Goal: Transaction & Acquisition: Purchase product/service

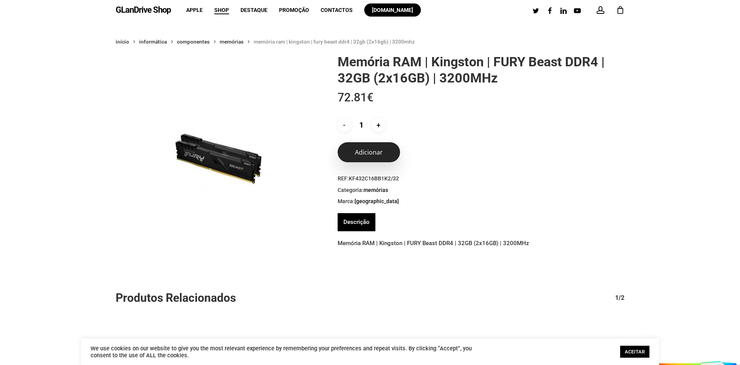
click at [359, 150] on button "Adicionar" at bounding box center [368, 152] width 62 height 20
click at [620, 10] on div "1" at bounding box center [623, 8] width 8 height 8
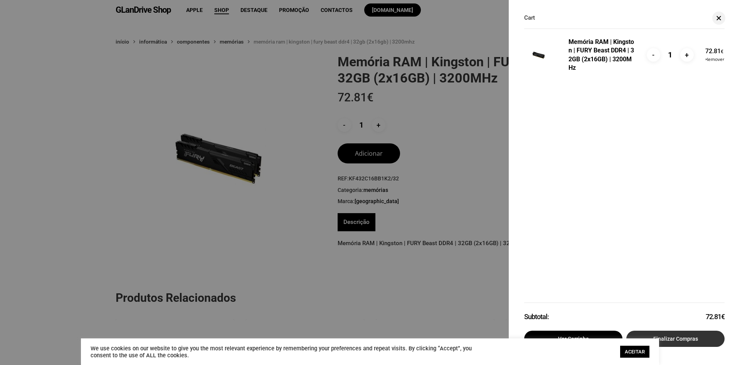
click at [695, 339] on link "Finalizar compras" at bounding box center [675, 339] width 98 height 16
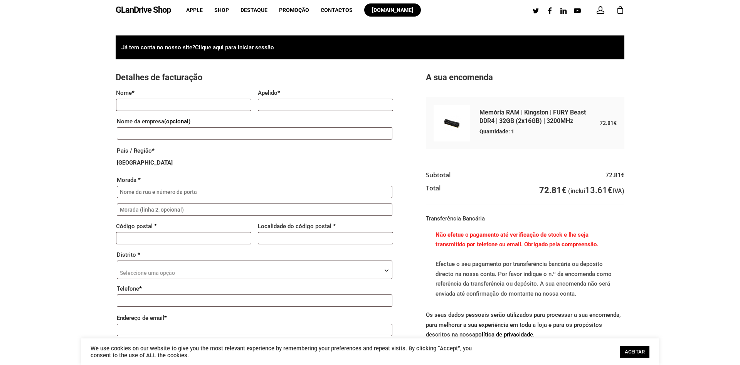
click at [607, 214] on li "Transferência Bancária Não efetue o pagamento até verificação de stock e lhe se…" at bounding box center [525, 259] width 198 height 92
click at [220, 109] on input "Nome *" at bounding box center [183, 105] width 135 height 12
type input "José"
type input "Santos"
type input "Rua Eduardo Augusto da Silva 100 RC"
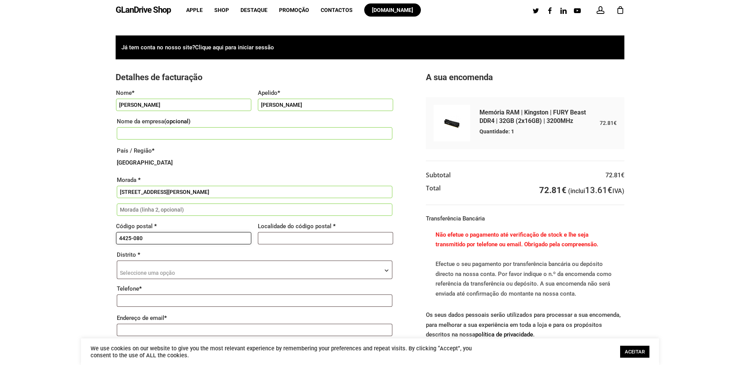
type input "4425-080"
type input "Maia"
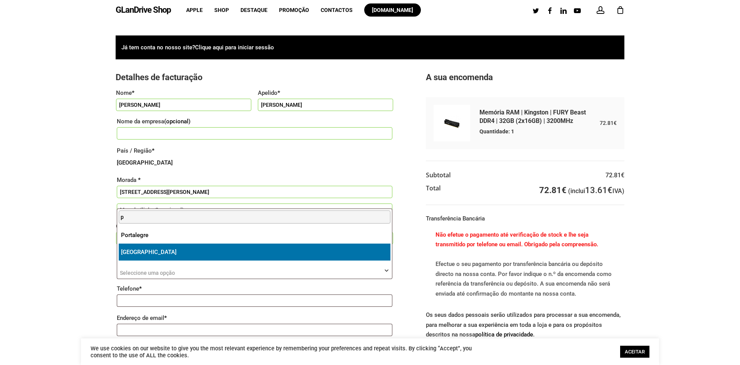
select select "PT"
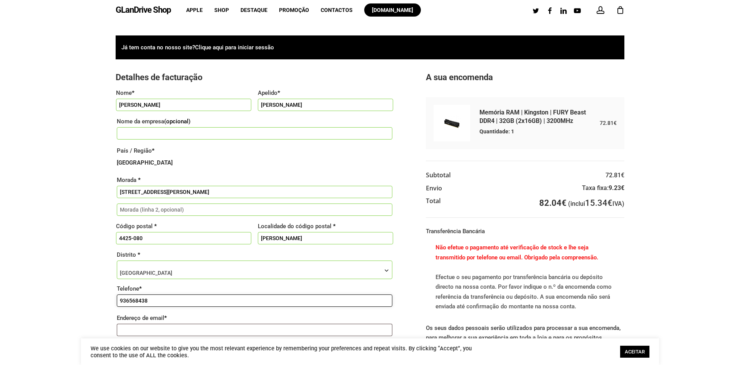
type input "936568438"
type input "8"
click at [677, 148] on div "Já tem conta no nosso site? Clique aqui para iniciar sessão Se já efectuou comp…" at bounding box center [370, 232] width 740 height 424
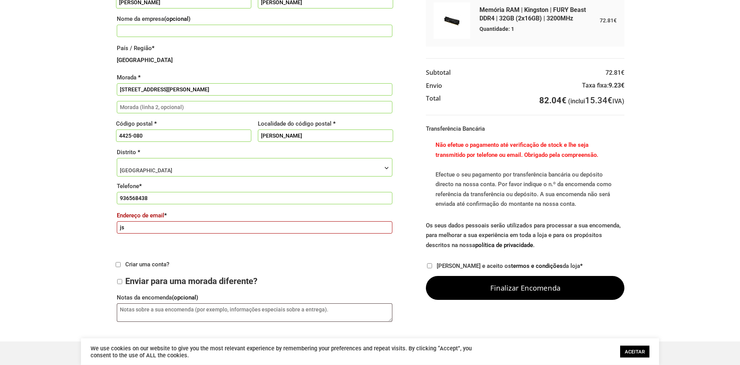
scroll to position [118, 0]
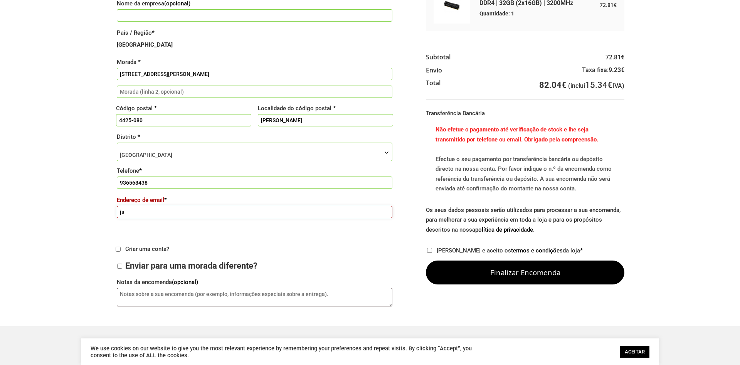
click at [228, 212] on input "js" at bounding box center [254, 212] width 275 height 12
type input "[EMAIL_ADDRESS][DOMAIN_NAME]"
click at [115, 253] on div "Já tem conta no nosso site? Clique aqui para iniciar sessão Se já efectuou comp…" at bounding box center [370, 114] width 578 height 393
click at [126, 251] on span "Criar uma conta?" at bounding box center [147, 248] width 44 height 7
click at [121, 251] on input "Criar uma conta?" at bounding box center [118, 249] width 5 height 5
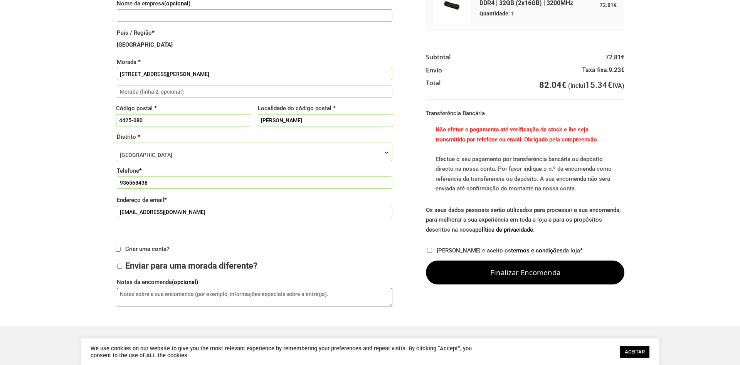
checkbox input "true"
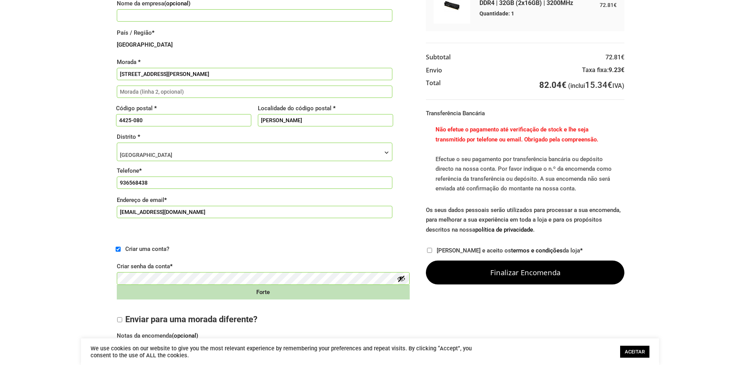
click at [440, 249] on label "Li e aceito os termos e condições da loja *" at bounding box center [509, 250] width 146 height 7
click at [432, 249] on input "Li e aceito os termos e condições da loja *" at bounding box center [429, 250] width 5 height 5
checkbox input "true"
click at [306, 254] on p "Criar uma conta?" at bounding box center [263, 249] width 295 height 15
click at [403, 282] on button "Show password" at bounding box center [401, 278] width 8 height 8
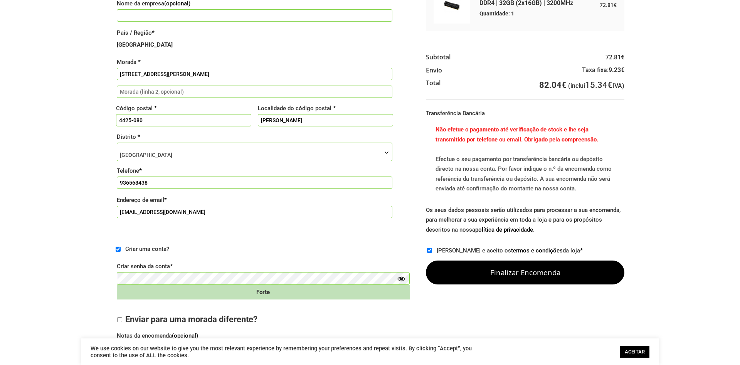
click at [700, 213] on div "Já tem conta no nosso site? Clique aqui para iniciar sessão Se já efectuou comp…" at bounding box center [370, 140] width 740 height 477
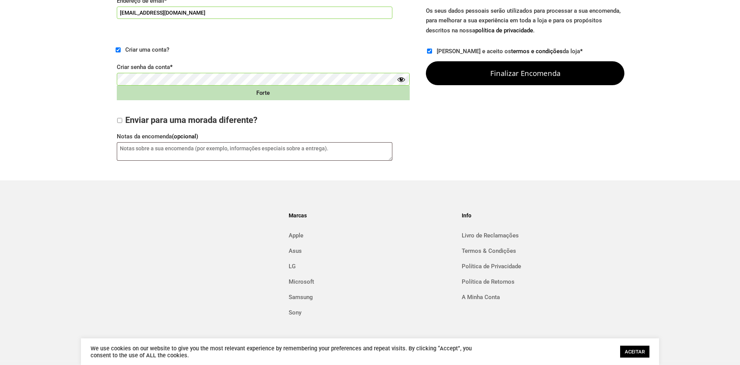
scroll to position [334, 0]
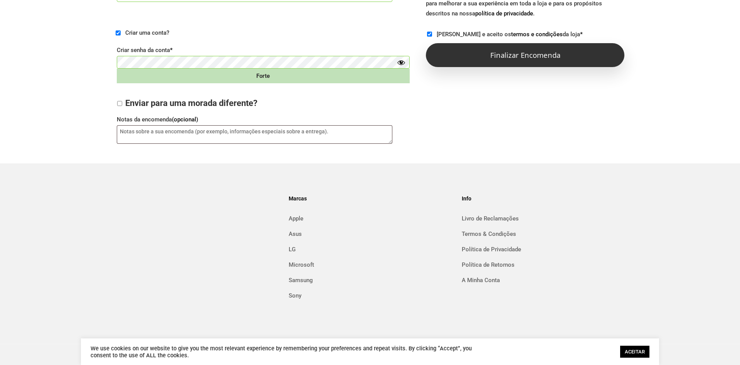
click at [477, 52] on button "Finalizar encomenda" at bounding box center [525, 55] width 198 height 24
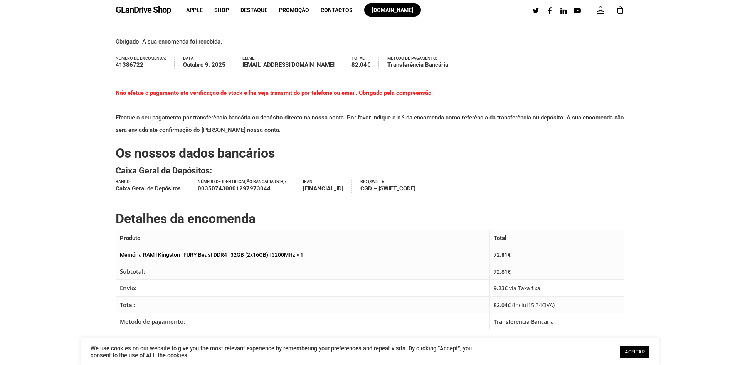
click at [640, 351] on link "ACEITAR" at bounding box center [634, 352] width 29 height 12
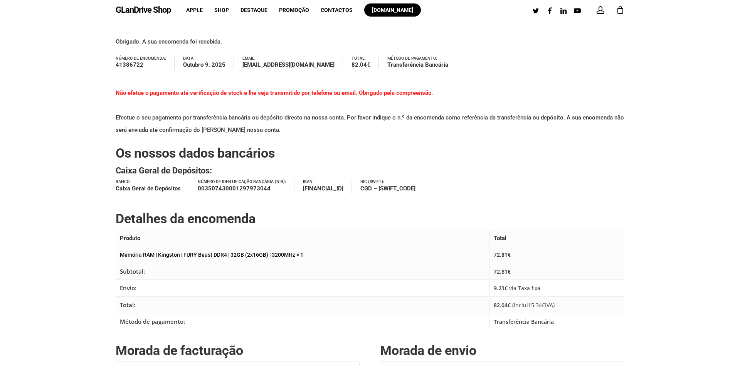
click at [677, 304] on div "Obrigado. A sua encomenda foi recebida. Número de encomenda: 41386722 Data: Out…" at bounding box center [370, 246] width 740 height 453
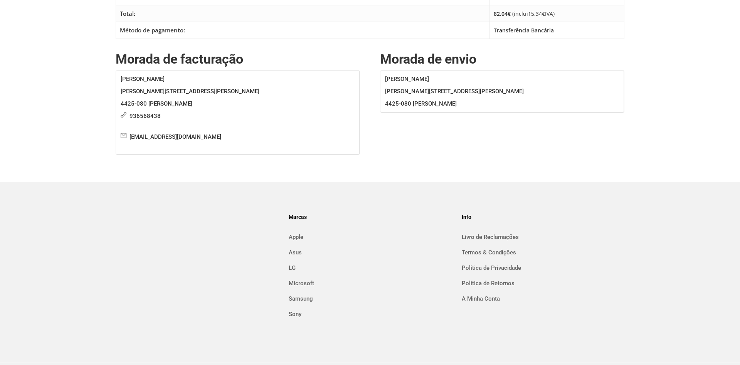
scroll to position [314, 0]
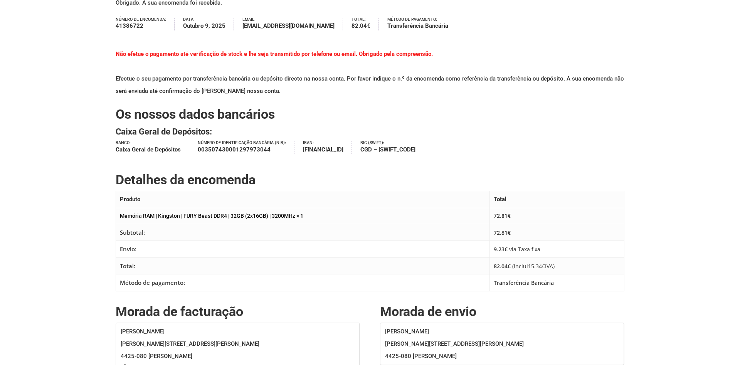
scroll to position [0, 0]
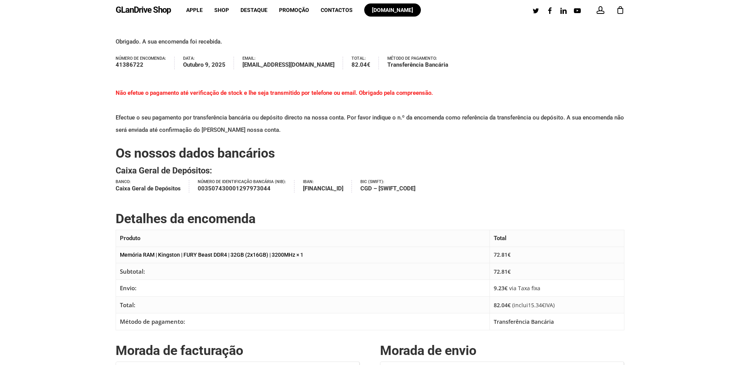
click at [124, 7] on link "GLanDrive Shop" at bounding box center [143, 10] width 55 height 8
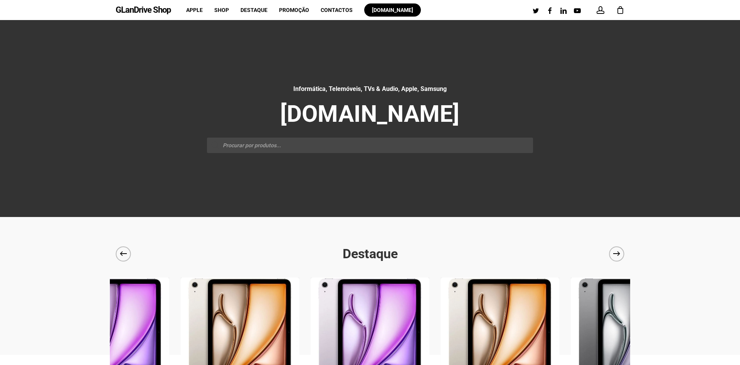
click at [343, 14] on li "Contactos" at bounding box center [337, 10] width 44 height 20
click at [337, 11] on span "Contactos" at bounding box center [337, 10] width 32 height 6
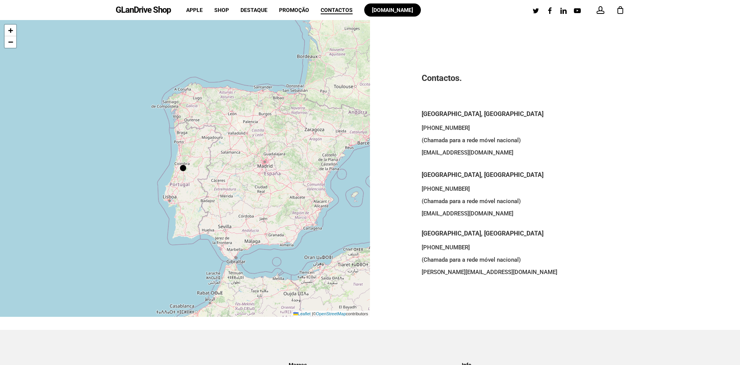
click at [612, 215] on p "[PHONE_NUMBER] (Chamada para a rede móvel nacional) [EMAIL_ADDRESS][DOMAIN_NAME]" at bounding box center [554, 206] width 266 height 46
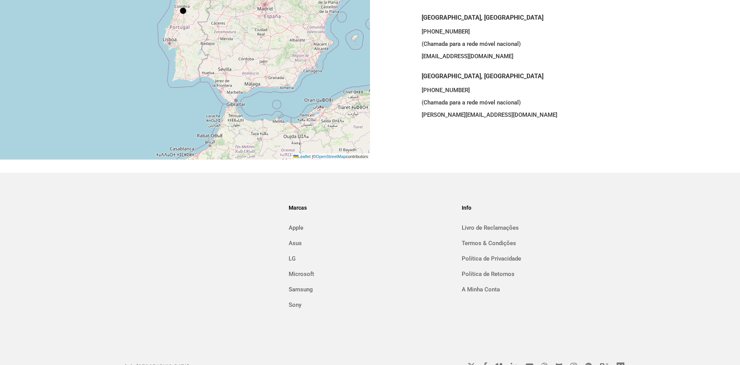
scroll to position [171, 0]
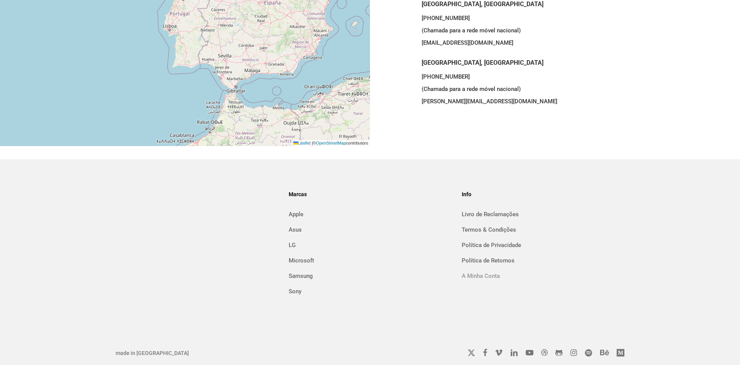
click at [491, 277] on link "A Minha Conta" at bounding box center [543, 276] width 163 height 12
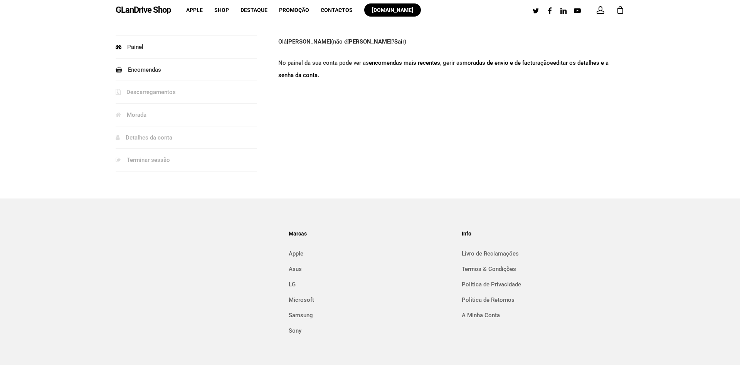
click at [191, 62] on link "Encomendas" at bounding box center [186, 70] width 141 height 22
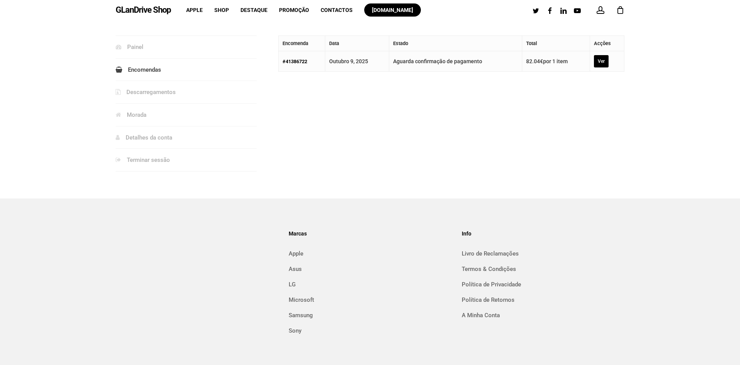
click at [597, 66] on link "Ver" at bounding box center [601, 61] width 15 height 12
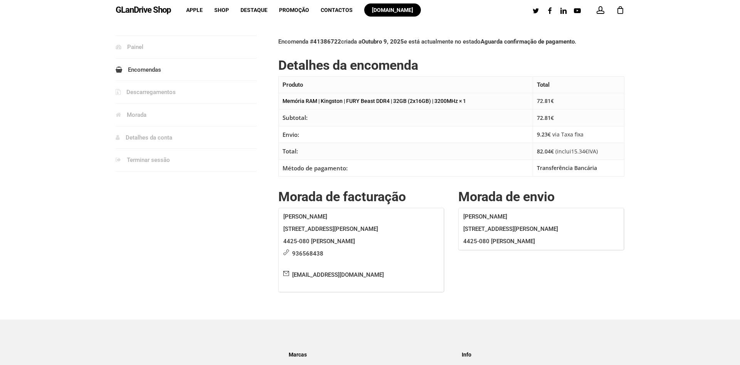
click at [707, 269] on div "Painel Encomendas Descarregamentos [GEOGRAPHIC_DATA] Detalhes da conta Terminar…" at bounding box center [370, 169] width 740 height 299
click at [144, 51] on link "Painel" at bounding box center [186, 47] width 141 height 22
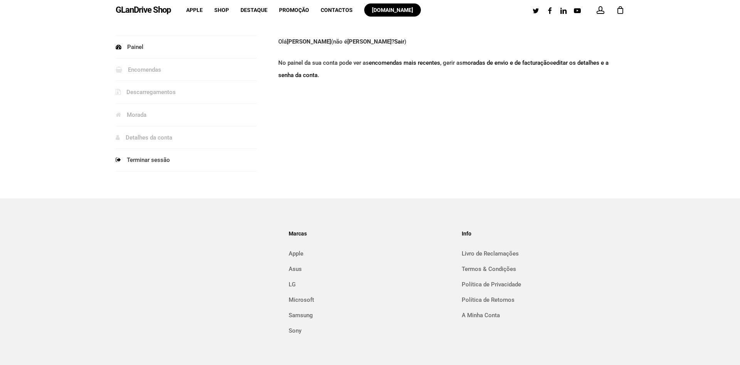
click at [161, 163] on link "Terminar sessão" at bounding box center [186, 160] width 141 height 22
